Goal: Task Accomplishment & Management: Complete application form

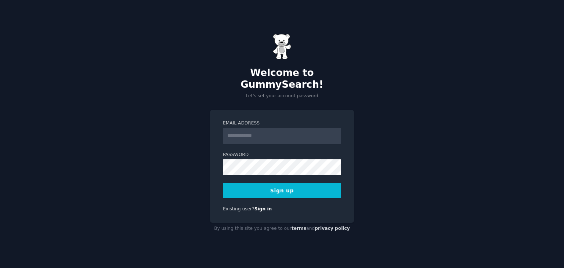
click at [252, 130] on input "Email Address" at bounding box center [282, 136] width 118 height 16
type input "**********"
click at [256, 185] on button "Sign up" at bounding box center [282, 190] width 118 height 15
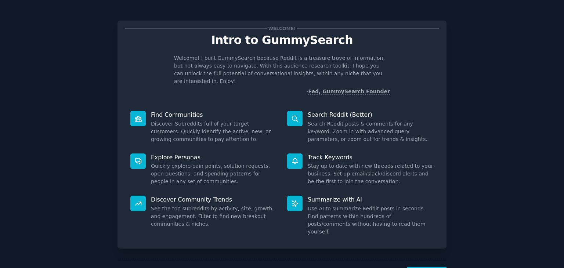
scroll to position [19, 0]
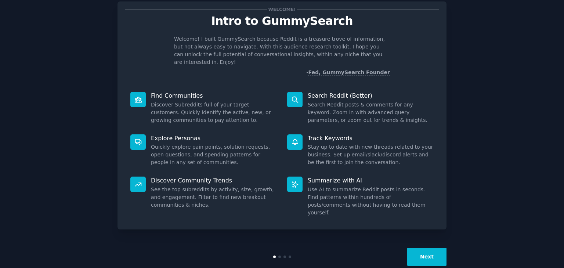
click at [432, 248] on button "Next" at bounding box center [426, 257] width 39 height 18
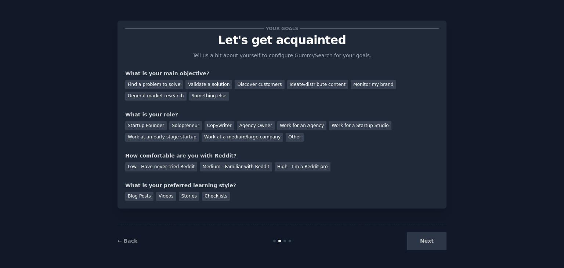
click at [433, 240] on div "Next" at bounding box center [392, 241] width 110 height 18
click at [283, 242] on div "← Back Next" at bounding box center [281, 241] width 329 height 34
click at [430, 244] on div "Next" at bounding box center [392, 241] width 110 height 18
click at [378, 191] on div "Blog Posts Videos Stories Checklists" at bounding box center [282, 195] width 314 height 12
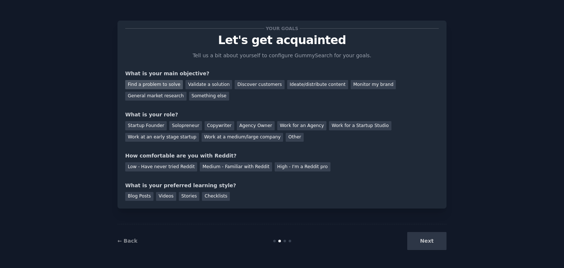
click at [165, 84] on div "Find a problem to solve" at bounding box center [154, 84] width 58 height 9
click at [256, 84] on div "Discover customers" at bounding box center [260, 84] width 50 height 9
click at [172, 86] on div "Find a problem to solve" at bounding box center [154, 84] width 58 height 9
click at [174, 124] on div "Solopreneur" at bounding box center [185, 125] width 32 height 9
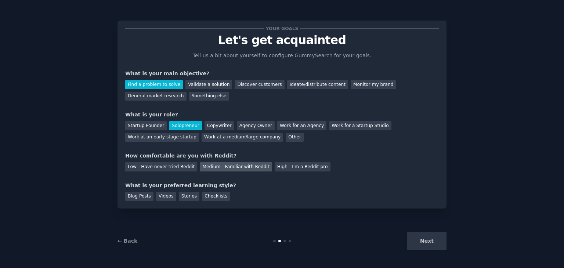
click at [242, 171] on div "Medium - Familiar with Reddit" at bounding box center [236, 166] width 72 height 9
click at [137, 195] on div "Blog Posts" at bounding box center [139, 196] width 28 height 9
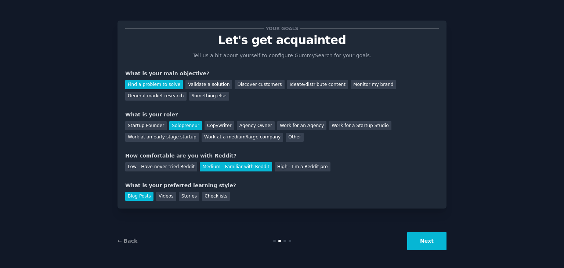
click at [428, 239] on button "Next" at bounding box center [426, 241] width 39 height 18
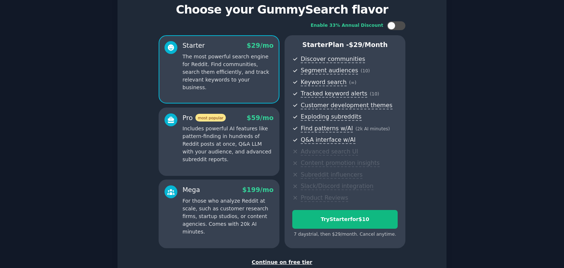
scroll to position [31, 0]
